Goal: Check status: Check status

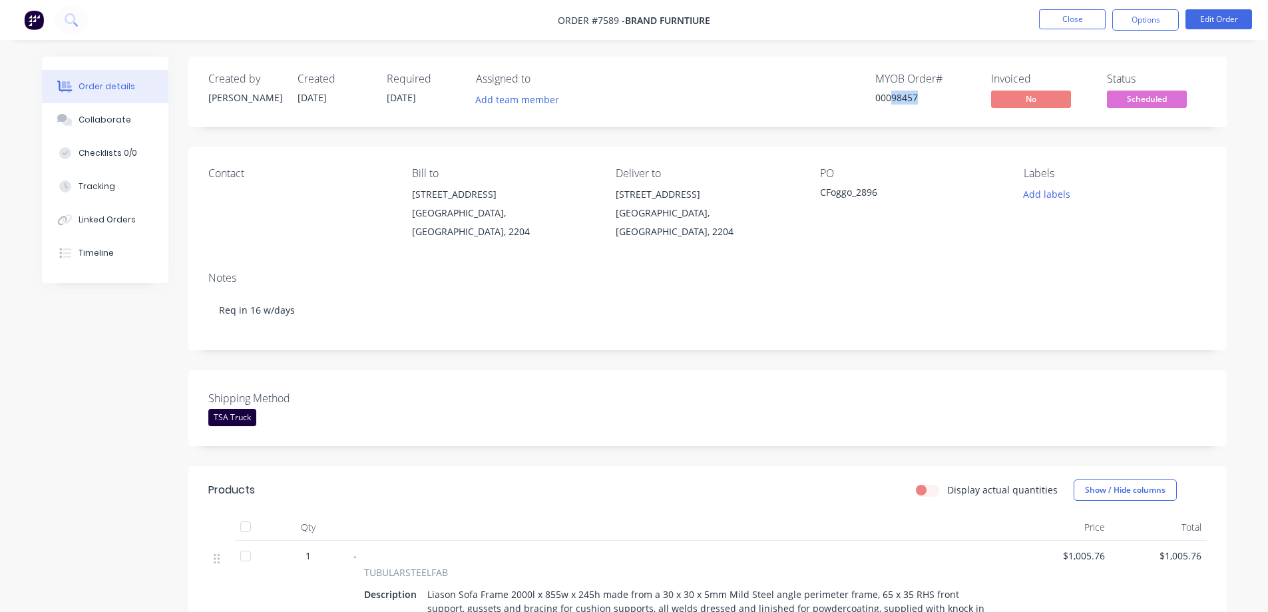
drag, startPoint x: 892, startPoint y: 97, endPoint x: 919, endPoint y: 107, distance: 28.4
click at [917, 107] on div "MYOB Order # 00098457" at bounding box center [925, 92] width 100 height 39
copy div "98457"
drag, startPoint x: 626, startPoint y: 21, endPoint x: 711, endPoint y: 23, distance: 84.6
click at [710, 23] on span "Brand Furntiure" at bounding box center [667, 20] width 85 height 13
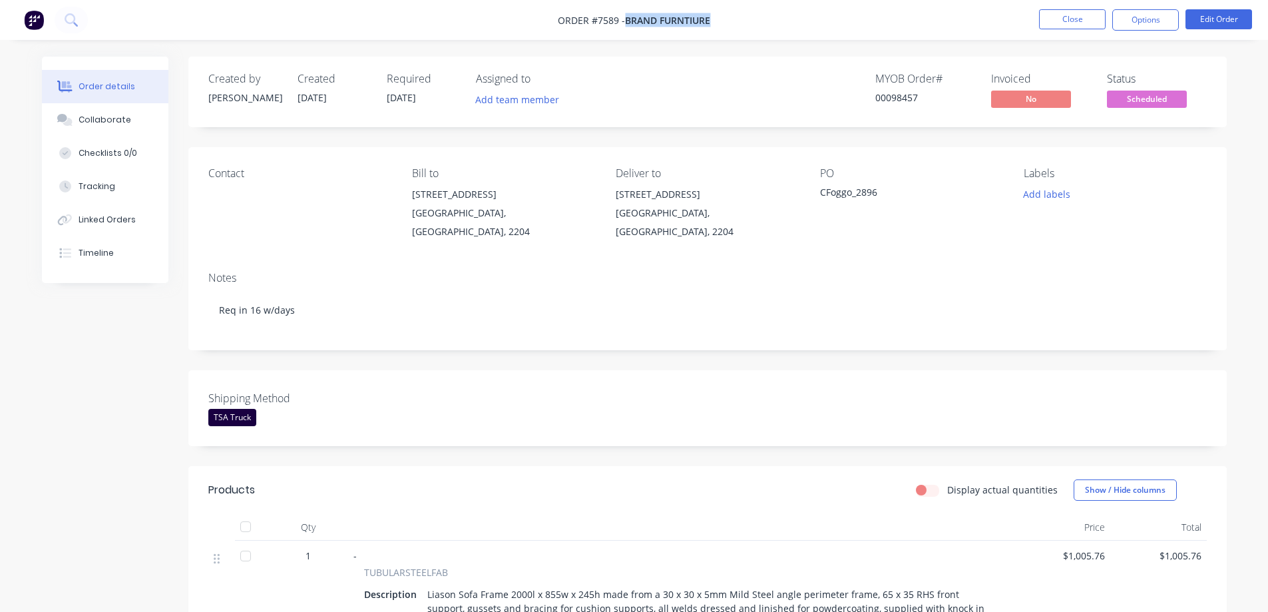
copy span "Brand Furntiure"
drag, startPoint x: 387, startPoint y: 99, endPoint x: 423, endPoint y: 104, distance: 36.3
click at [416, 104] on span "[DATE]" at bounding box center [401, 97] width 29 height 13
copy span "[DATE]"
click at [1140, 100] on span "Scheduled" at bounding box center [1147, 99] width 80 height 17
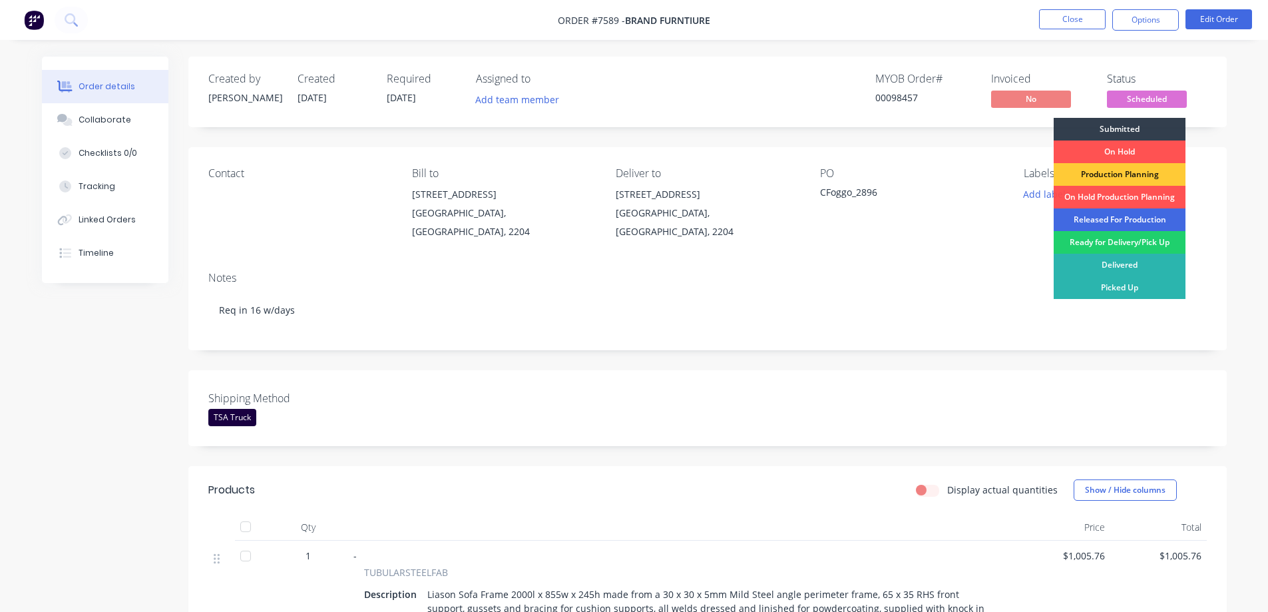
click at [1118, 222] on div "Released For Production" at bounding box center [1120, 219] width 132 height 23
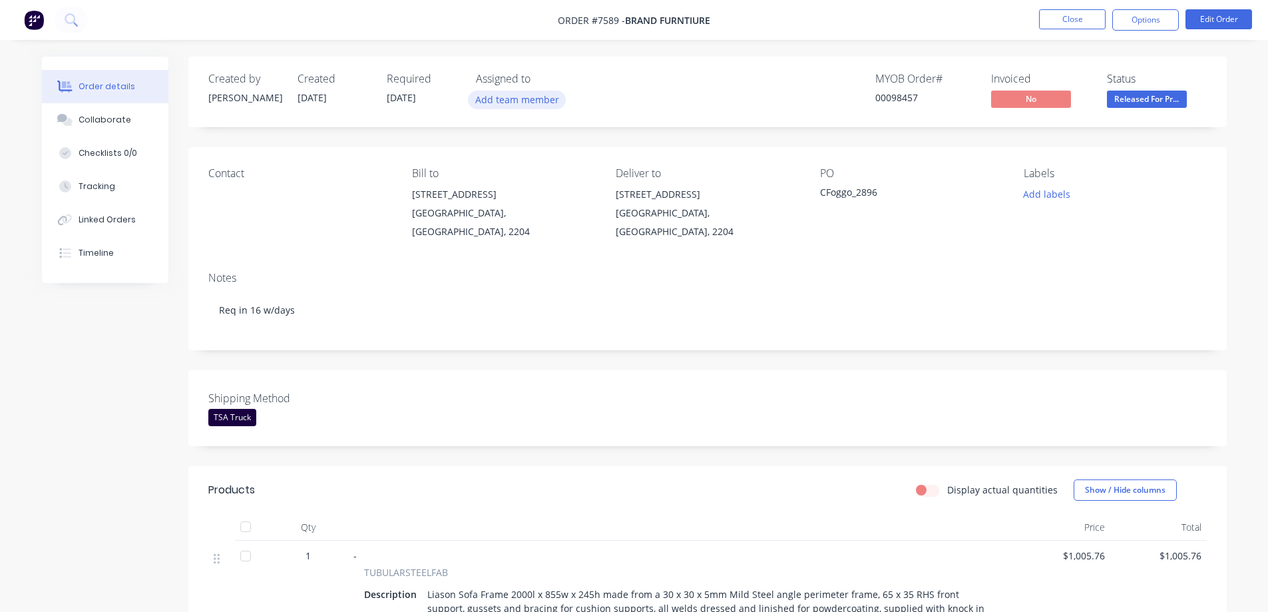
click at [510, 102] on button "Add team member" at bounding box center [517, 100] width 98 height 18
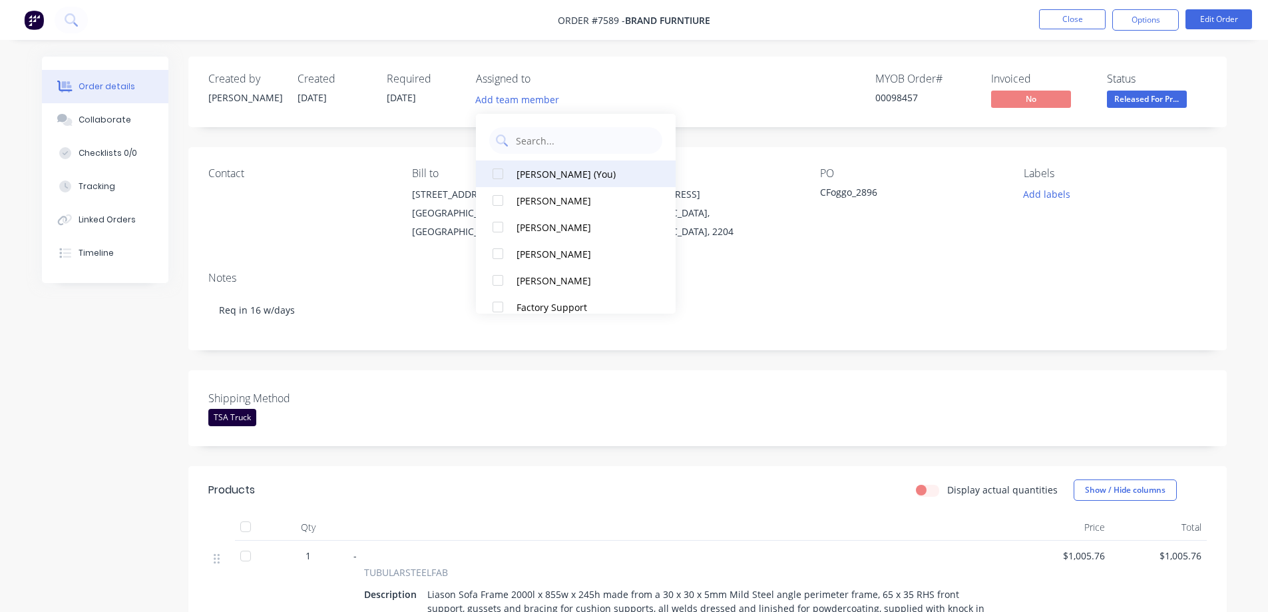
click at [524, 172] on div "[PERSON_NAME] (You)" at bounding box center [583, 174] width 133 height 14
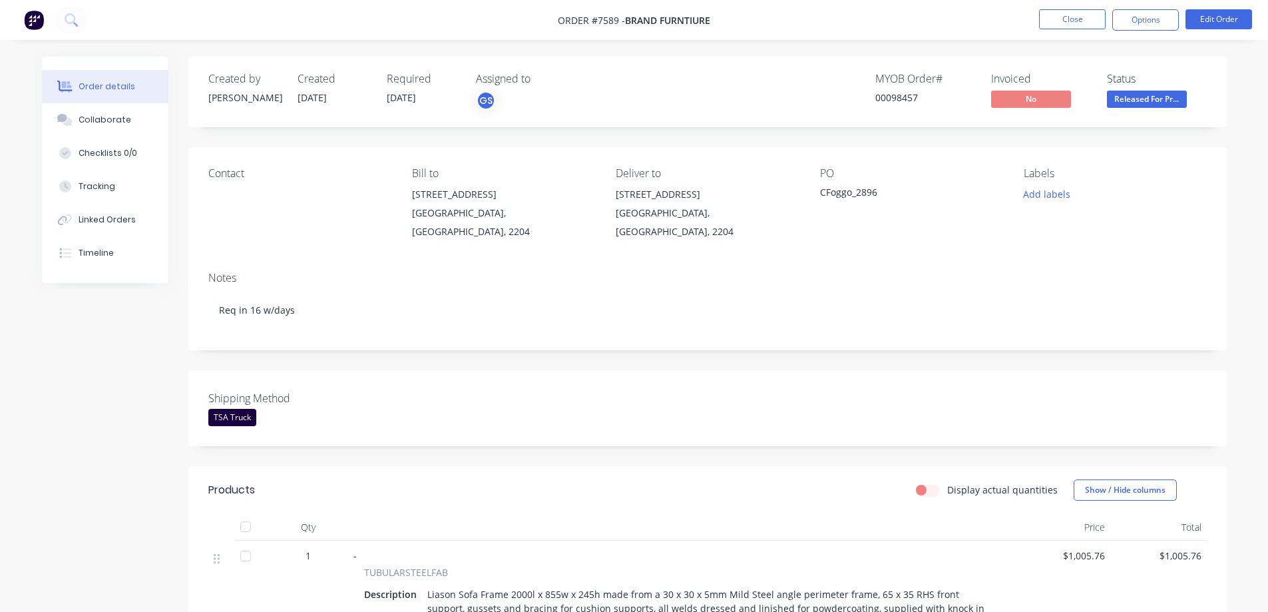
click at [815, 234] on div "Contact Bill to [STREET_ADDRESS] Deliver to [STREET_ADDRESS] Labels Add labels" at bounding box center [707, 204] width 1039 height 114
click at [1087, 15] on button "Close" at bounding box center [1072, 19] width 67 height 20
